Goal: Information Seeking & Learning: Learn about a topic

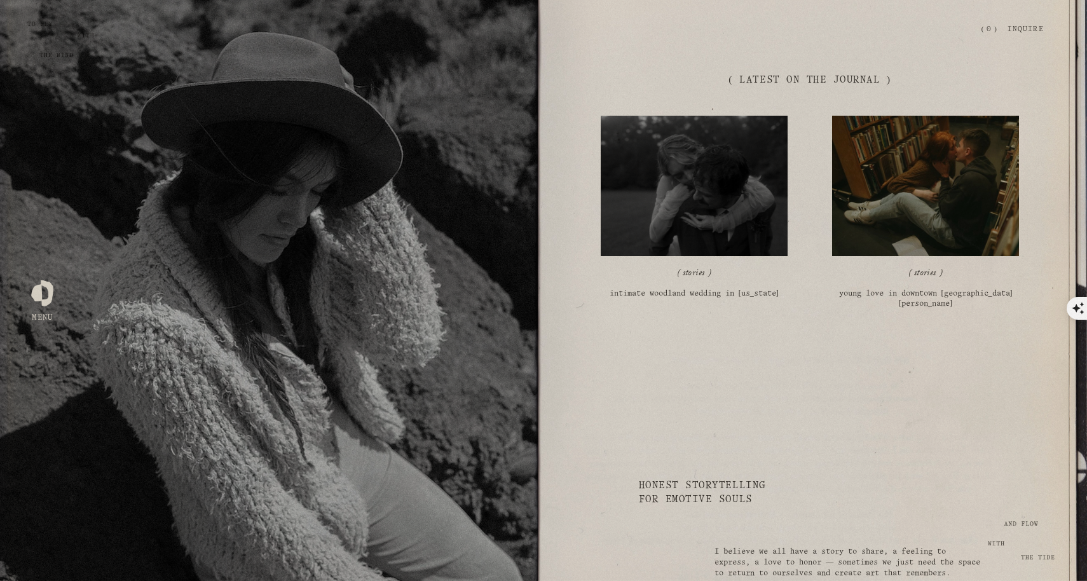
scroll to position [2554, 0]
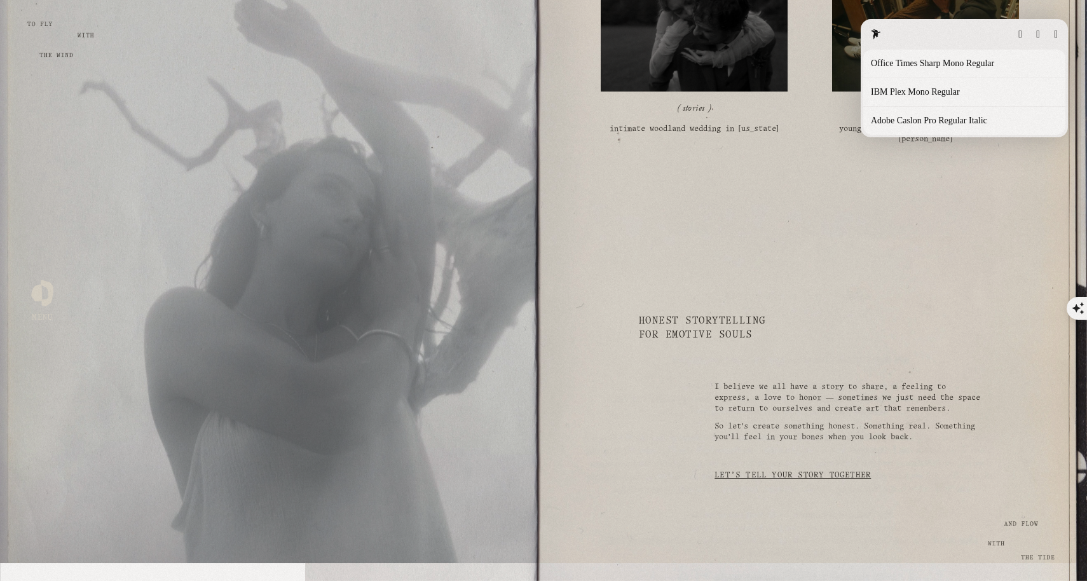
click at [1055, 29] on button "button" at bounding box center [1056, 34] width 4 height 10
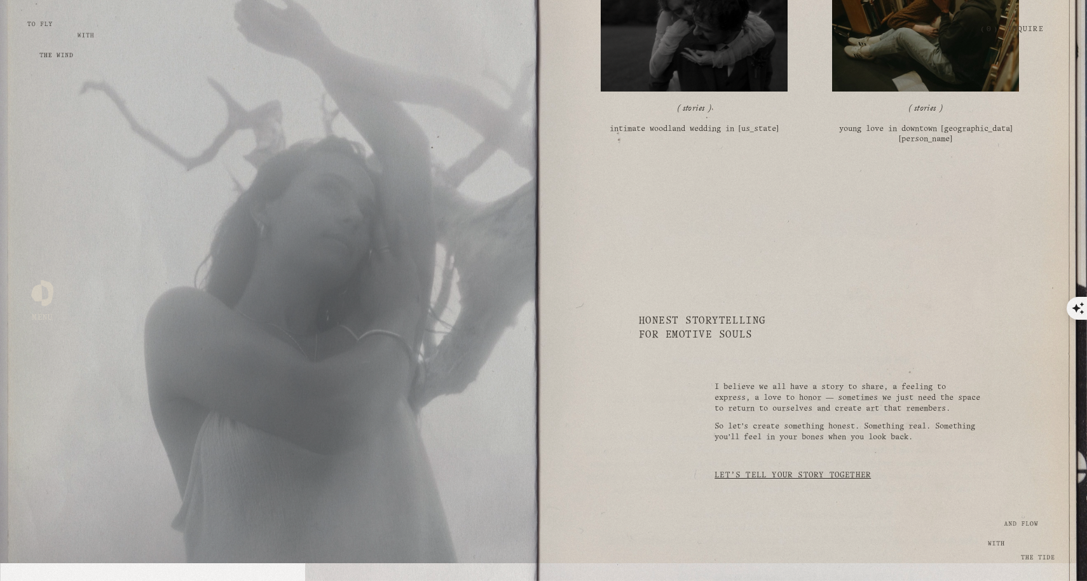
click at [39, 291] on div at bounding box center [42, 291] width 22 height 22
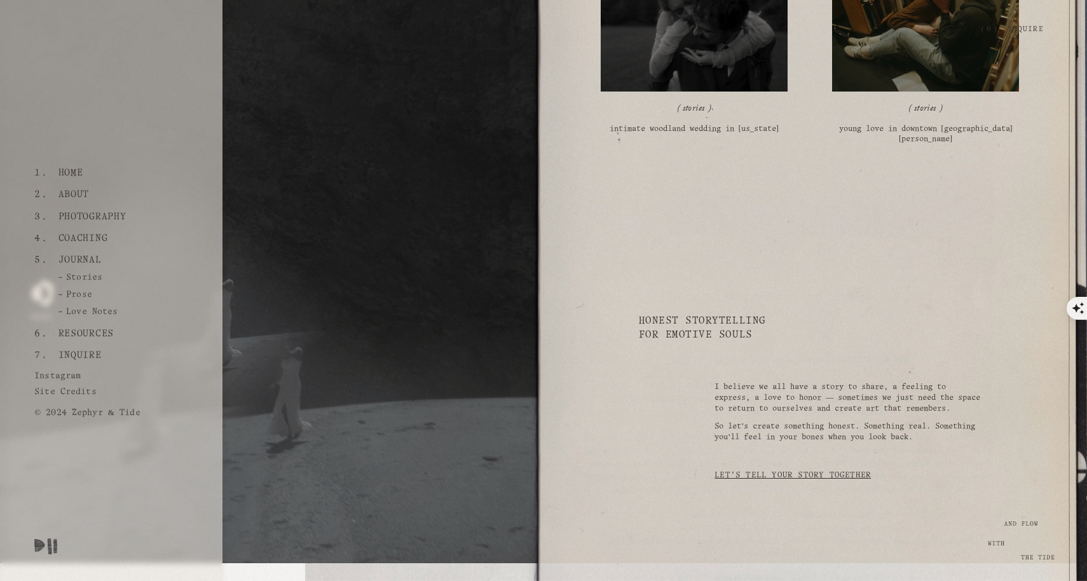
click at [65, 244] on link "Coaching" at bounding box center [82, 239] width 59 height 22
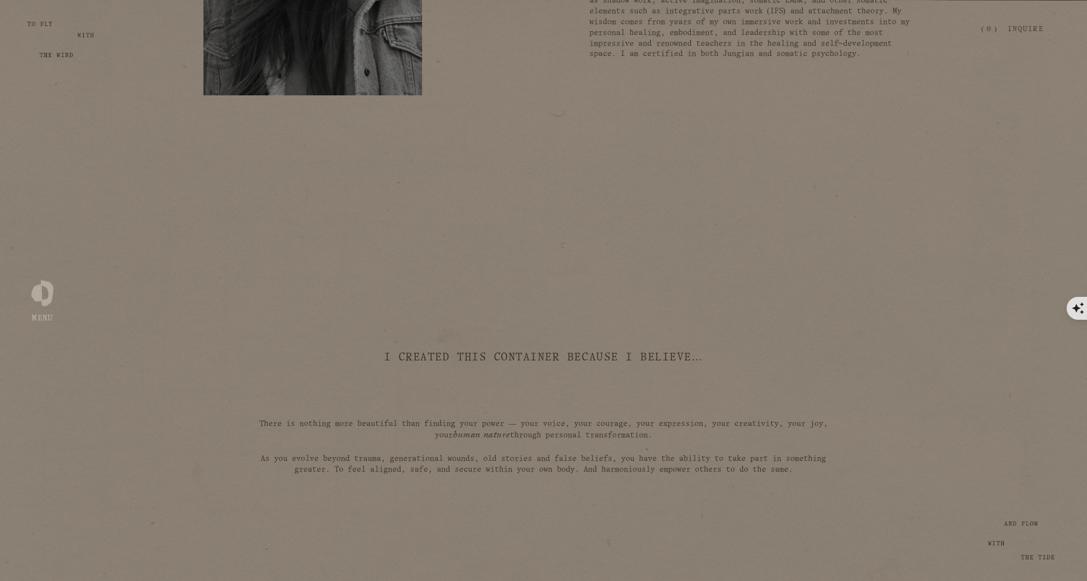
scroll to position [1075, 0]
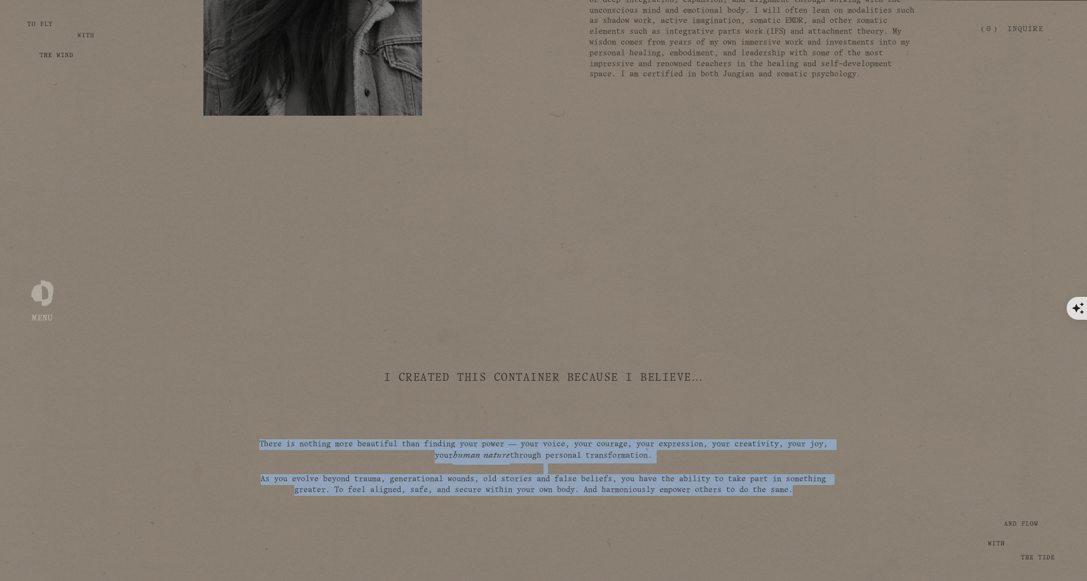
drag, startPoint x: 874, startPoint y: 429, endPoint x: 905, endPoint y: 520, distance: 96.5
type textarea "**********"
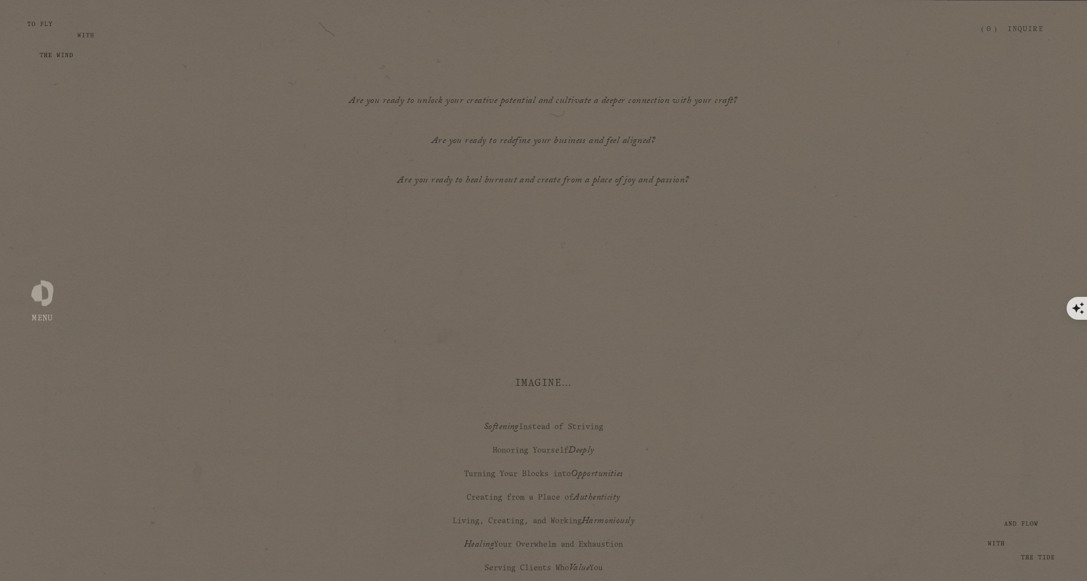
scroll to position [3911, 0]
